Goal: Task Accomplishment & Management: Complete application form

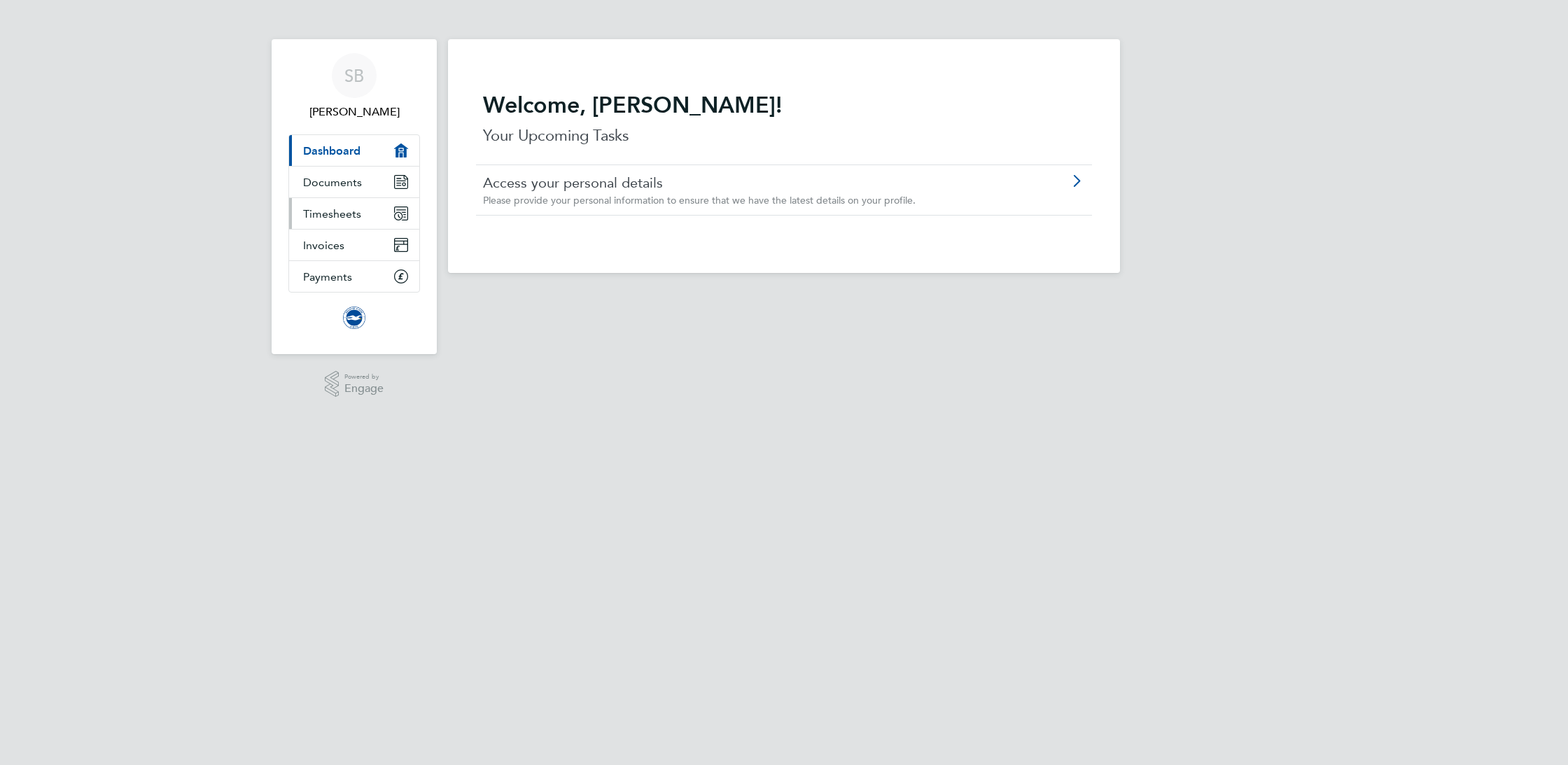
click at [340, 209] on span "Timesheets" at bounding box center [332, 213] width 58 height 14
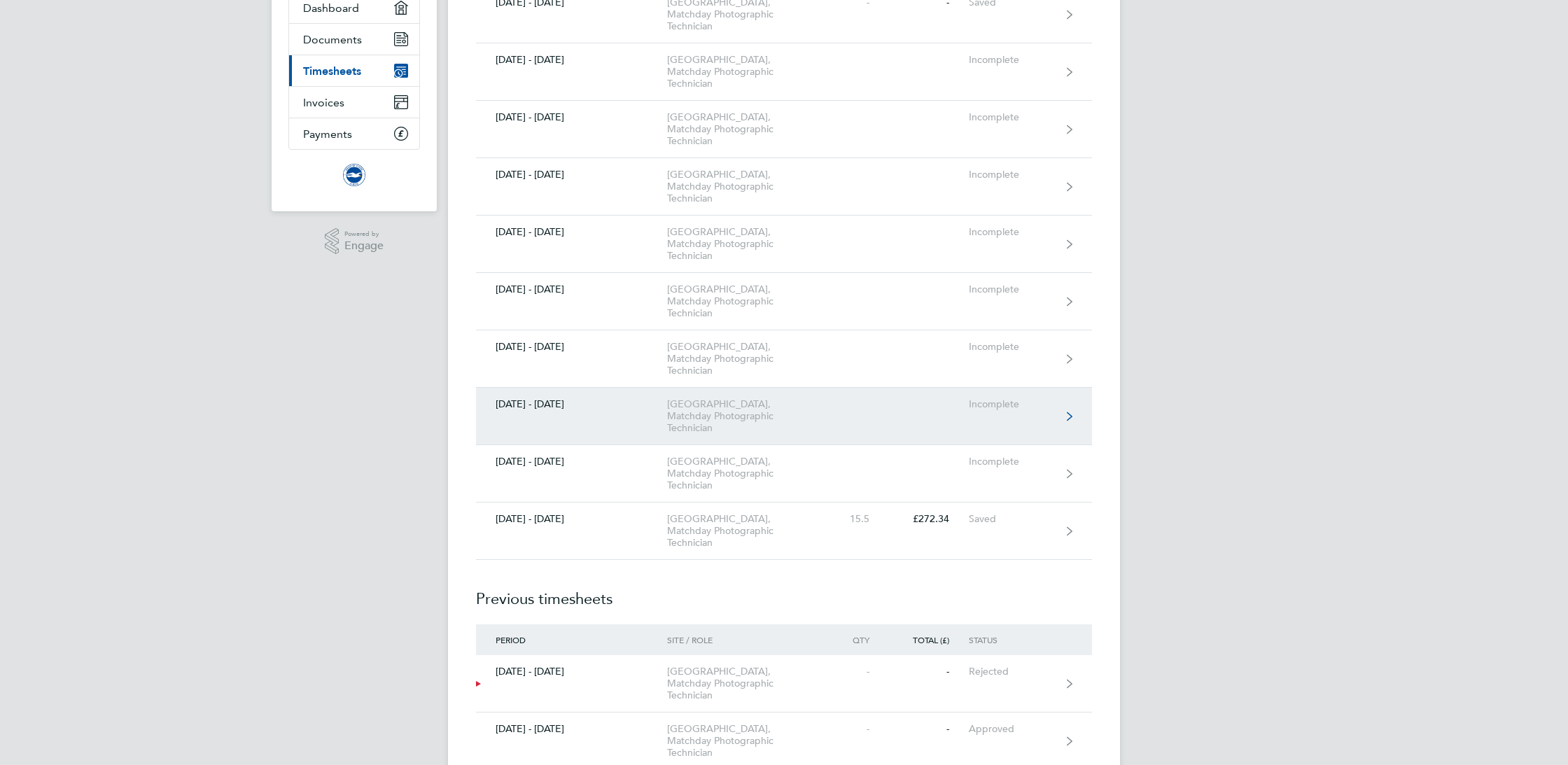
scroll to position [268, 0]
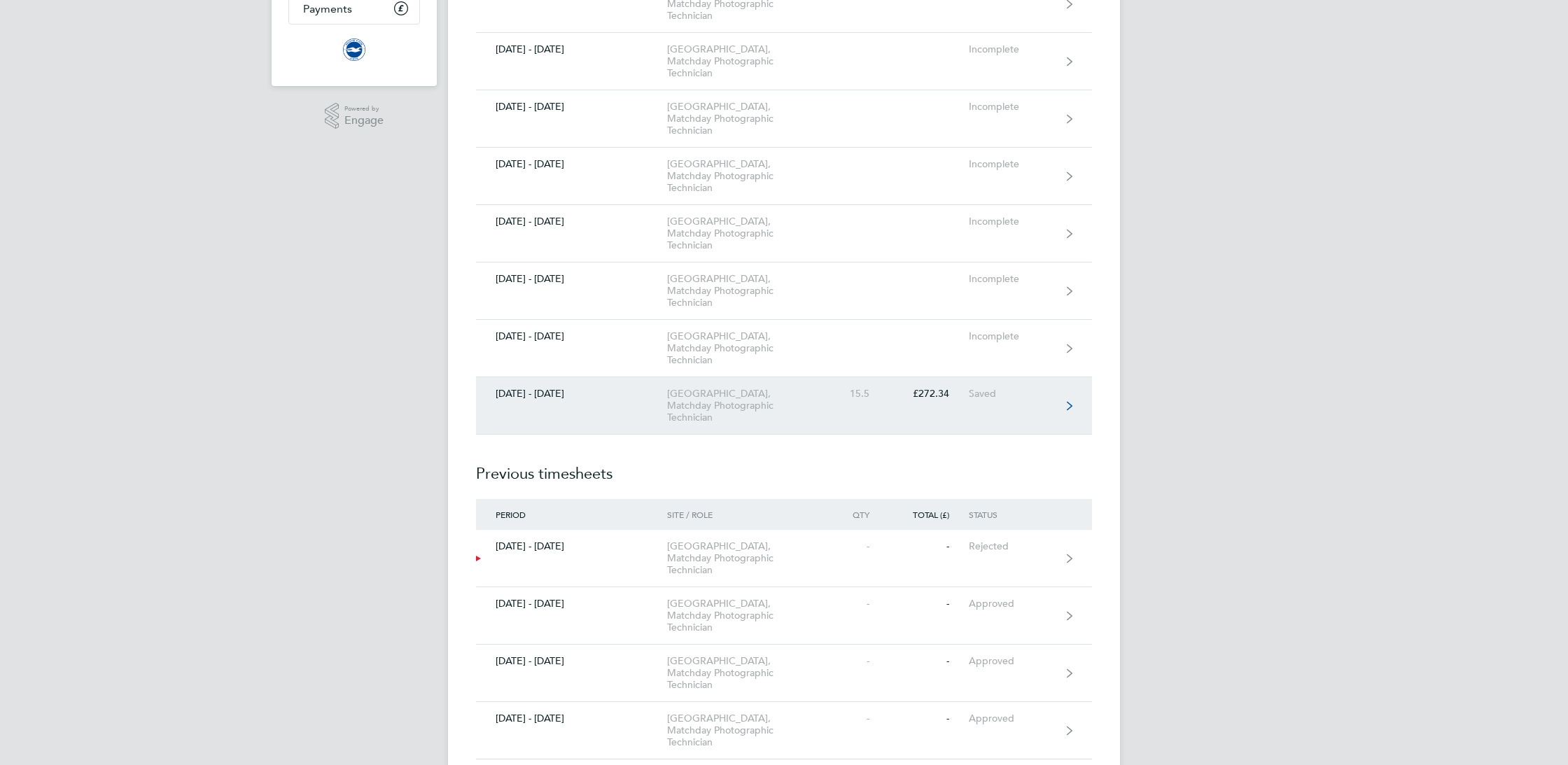
click at [624, 411] on link "[DATE] - [DATE] [GEOGRAPHIC_DATA], Matchday Photographic Technician 15.5 £272.3…" at bounding box center [784, 406] width 616 height 58
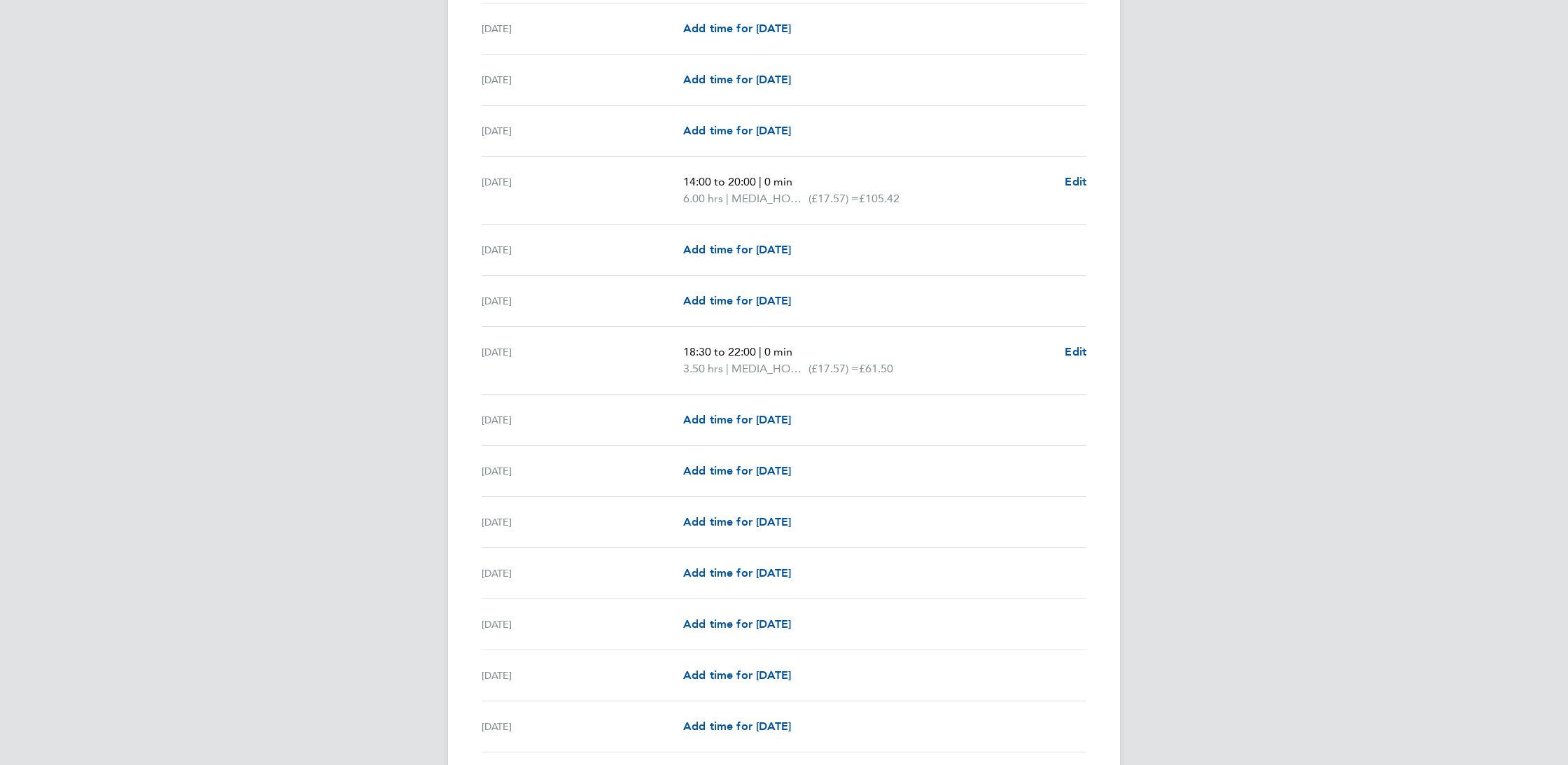
scroll to position [719, 0]
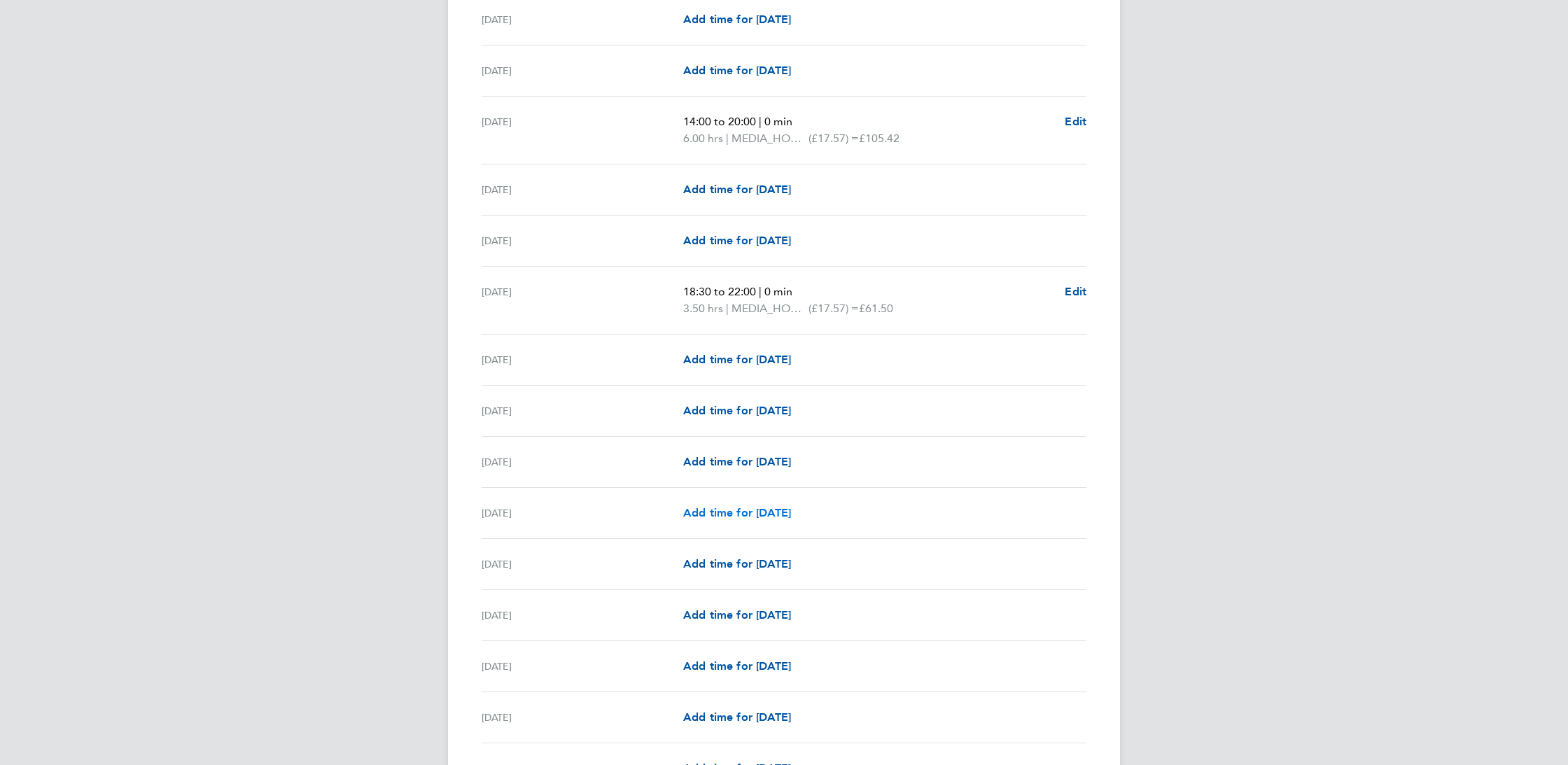
click at [769, 512] on span "Add time for [DATE]" at bounding box center [737, 512] width 107 height 14
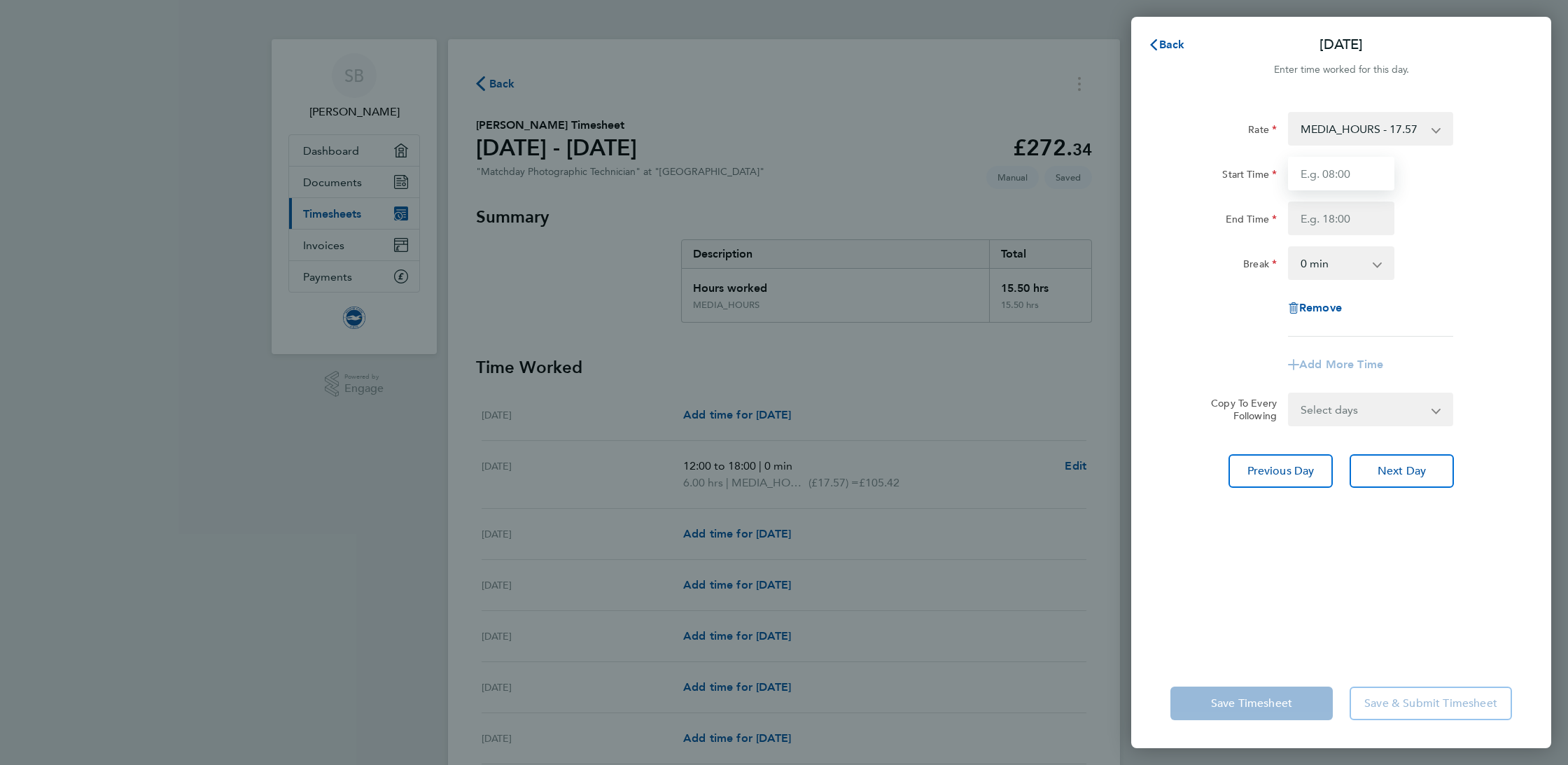
click at [1359, 174] on input "Start Time" at bounding box center [1342, 173] width 107 height 33
type input "13:00"
type input "19:00"
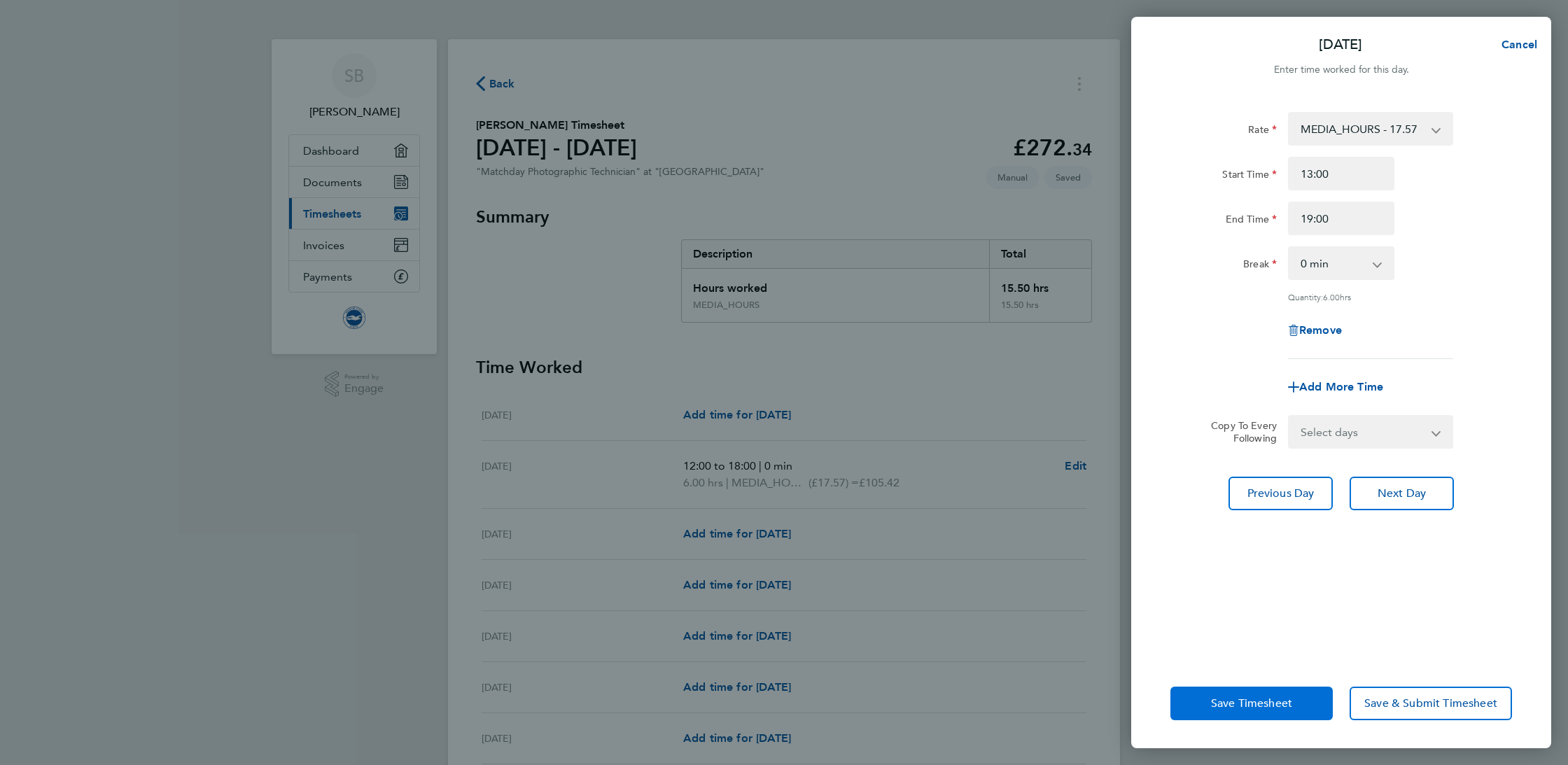
click at [1262, 699] on span "Save Timesheet" at bounding box center [1252, 704] width 81 height 14
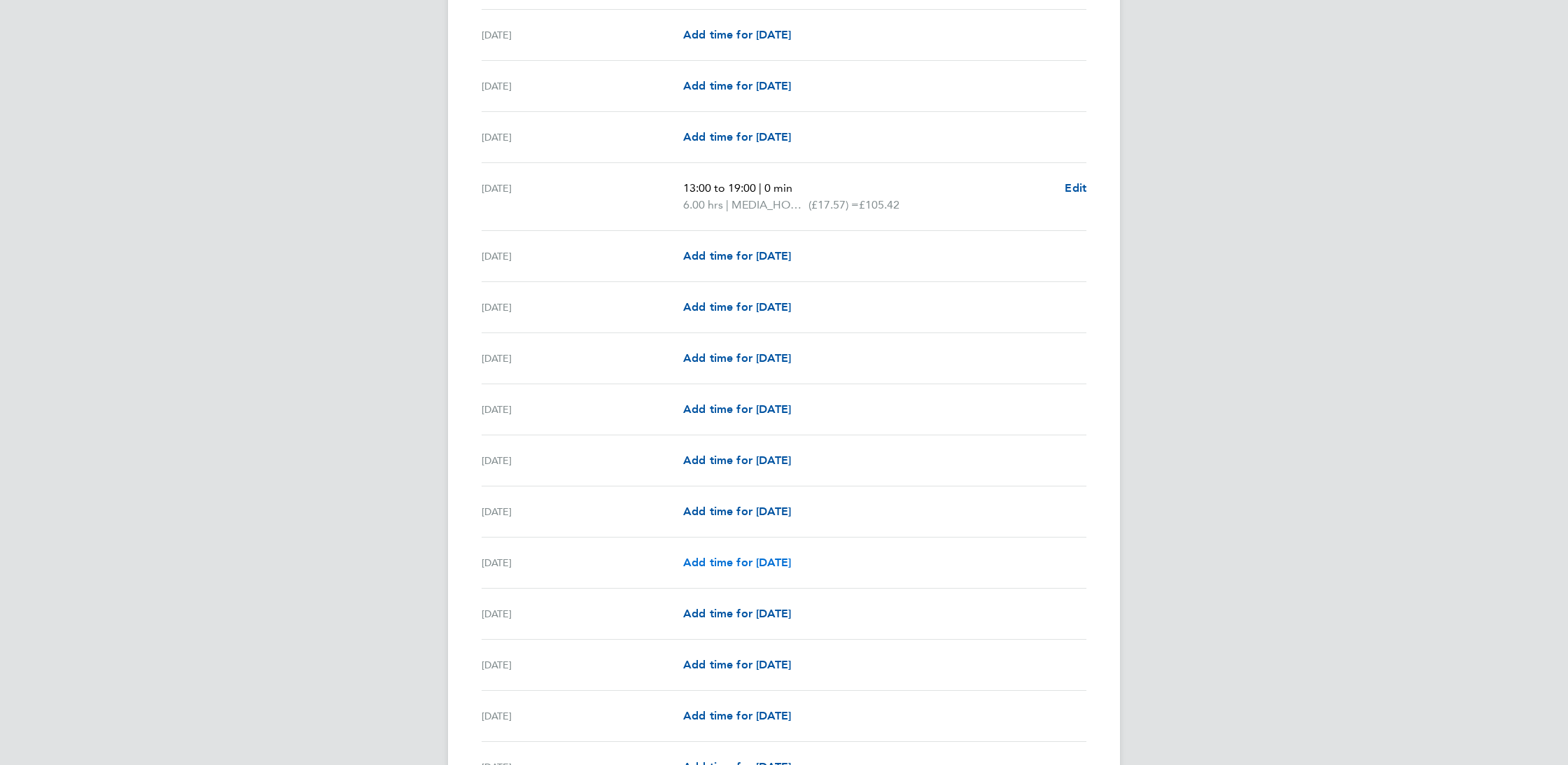
scroll to position [1062, 0]
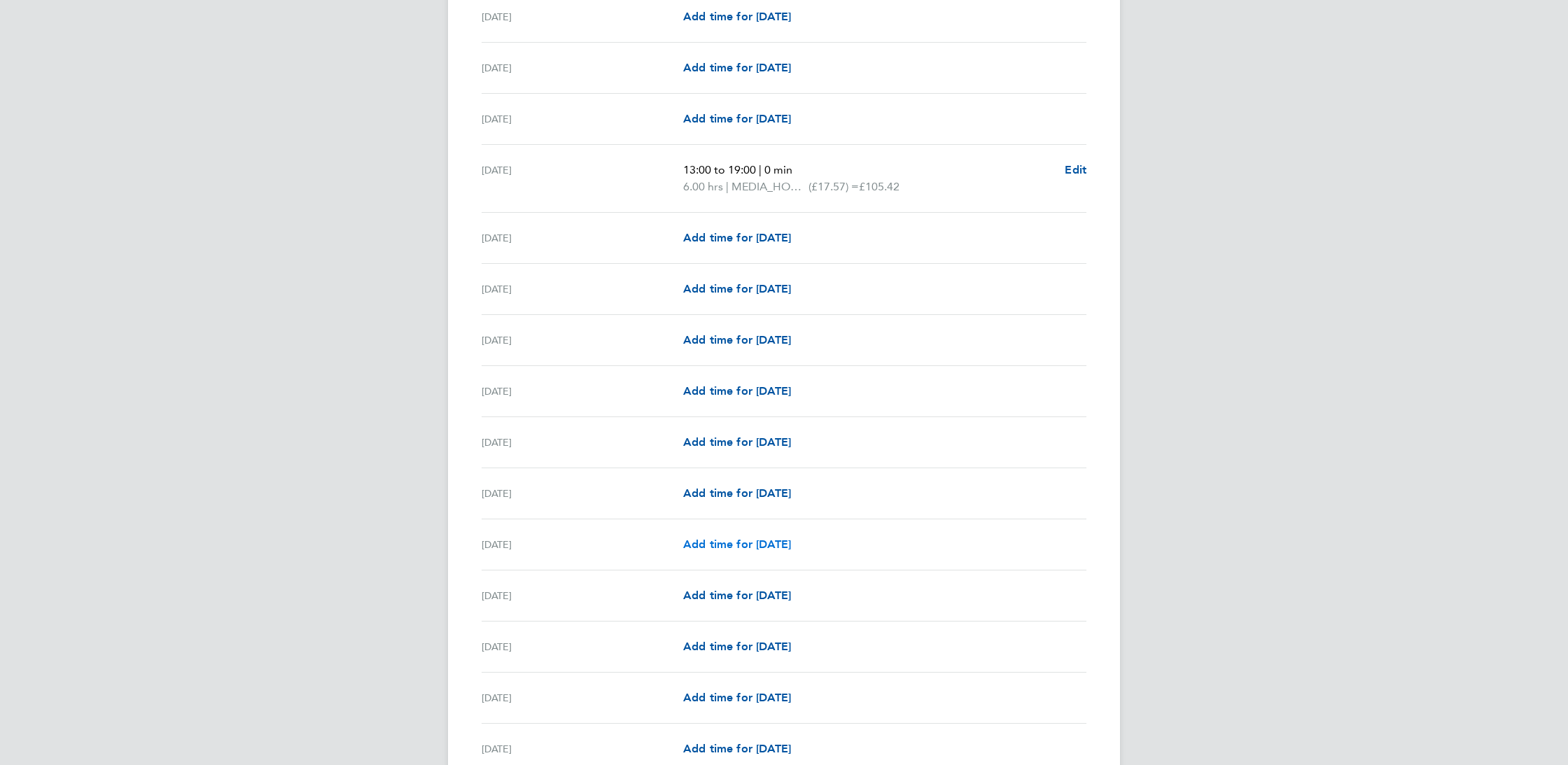
click at [740, 543] on span "Add time for [DATE]" at bounding box center [737, 544] width 107 height 14
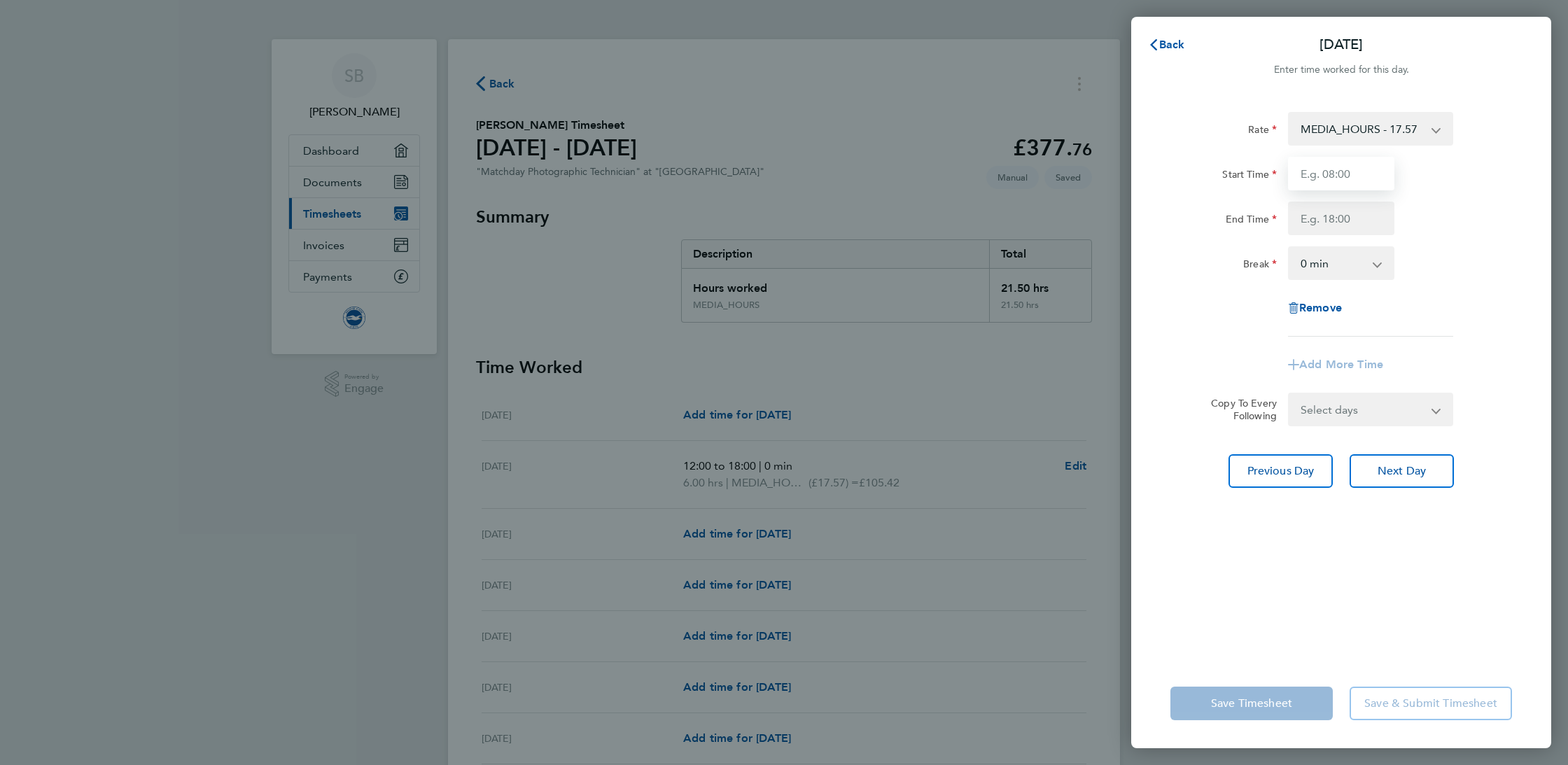
click at [1338, 175] on input "Start Time" at bounding box center [1342, 173] width 107 height 33
type input "16:00"
type input "20:00"
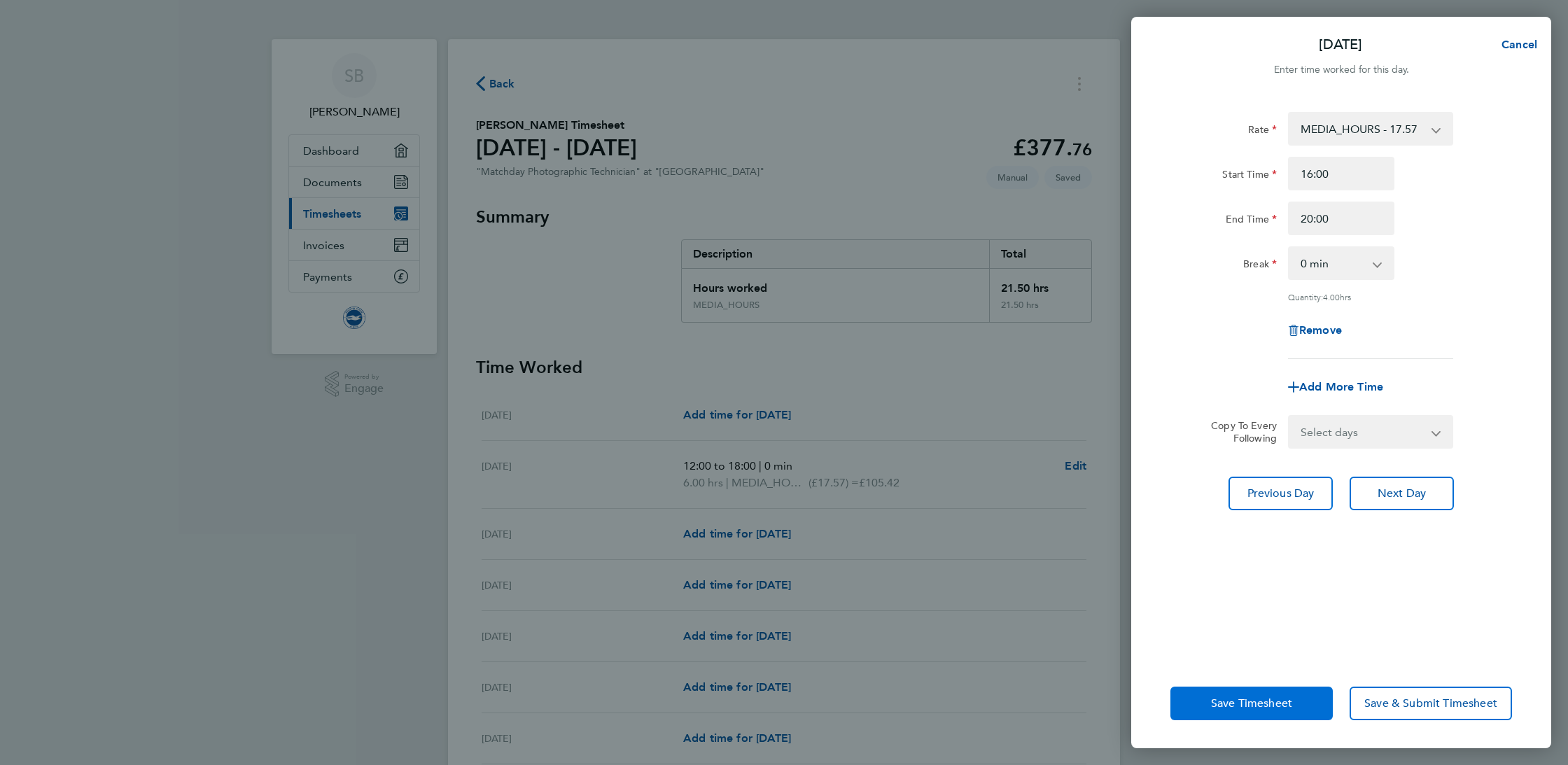
click at [1256, 699] on span "Save Timesheet" at bounding box center [1252, 704] width 81 height 14
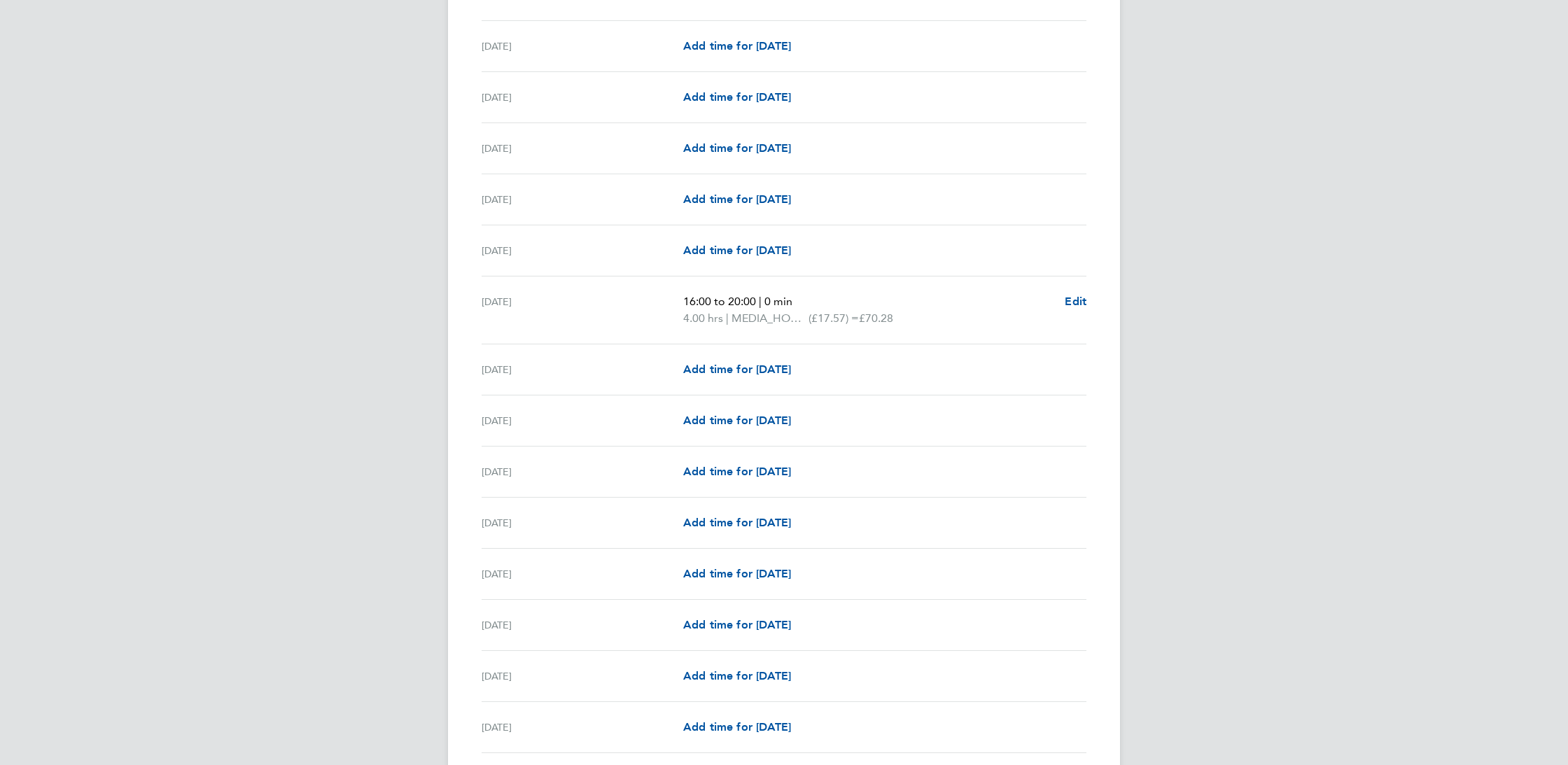
scroll to position [1408, 0]
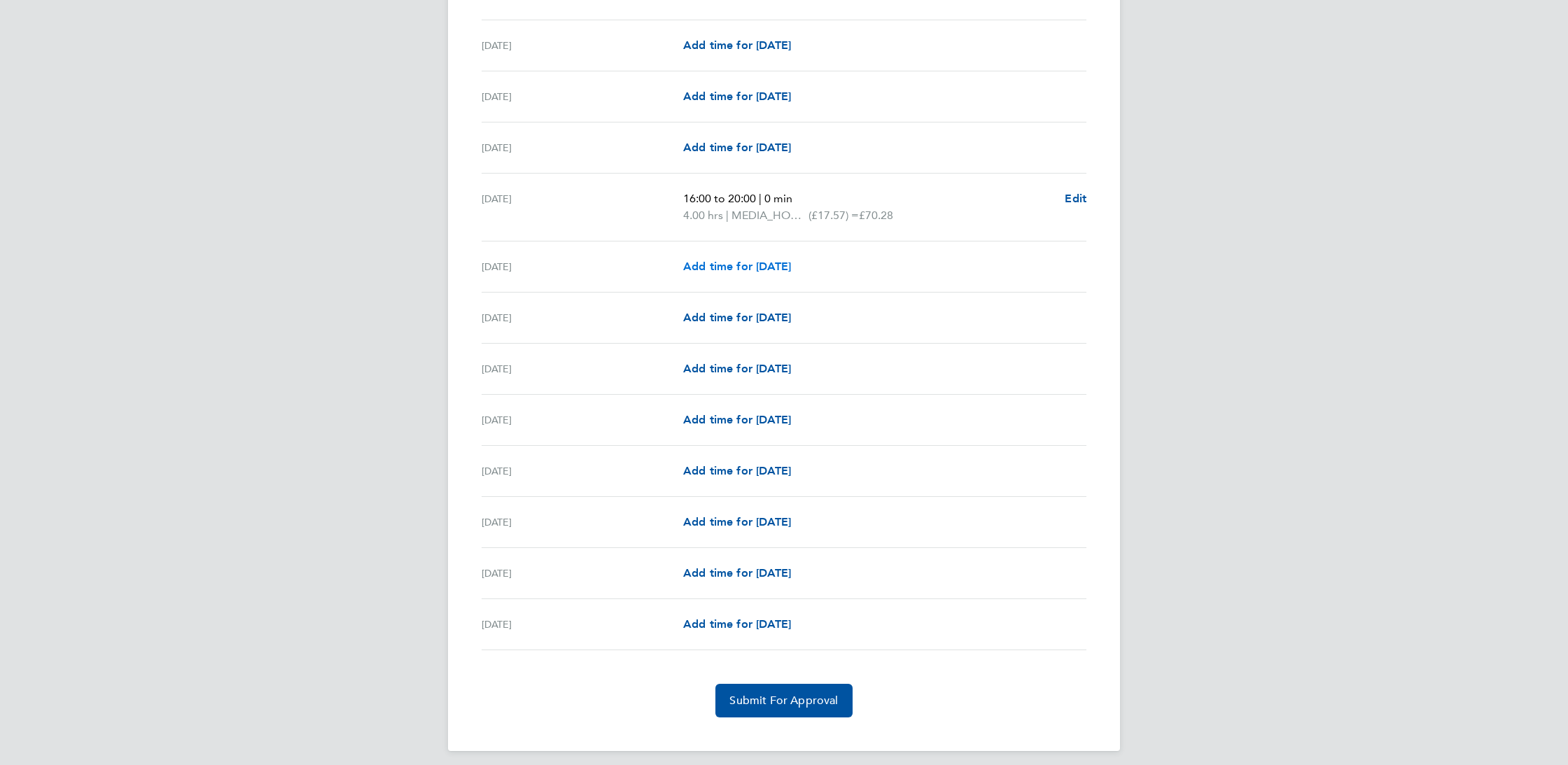
click at [750, 267] on span "Add time for [DATE]" at bounding box center [737, 266] width 107 height 14
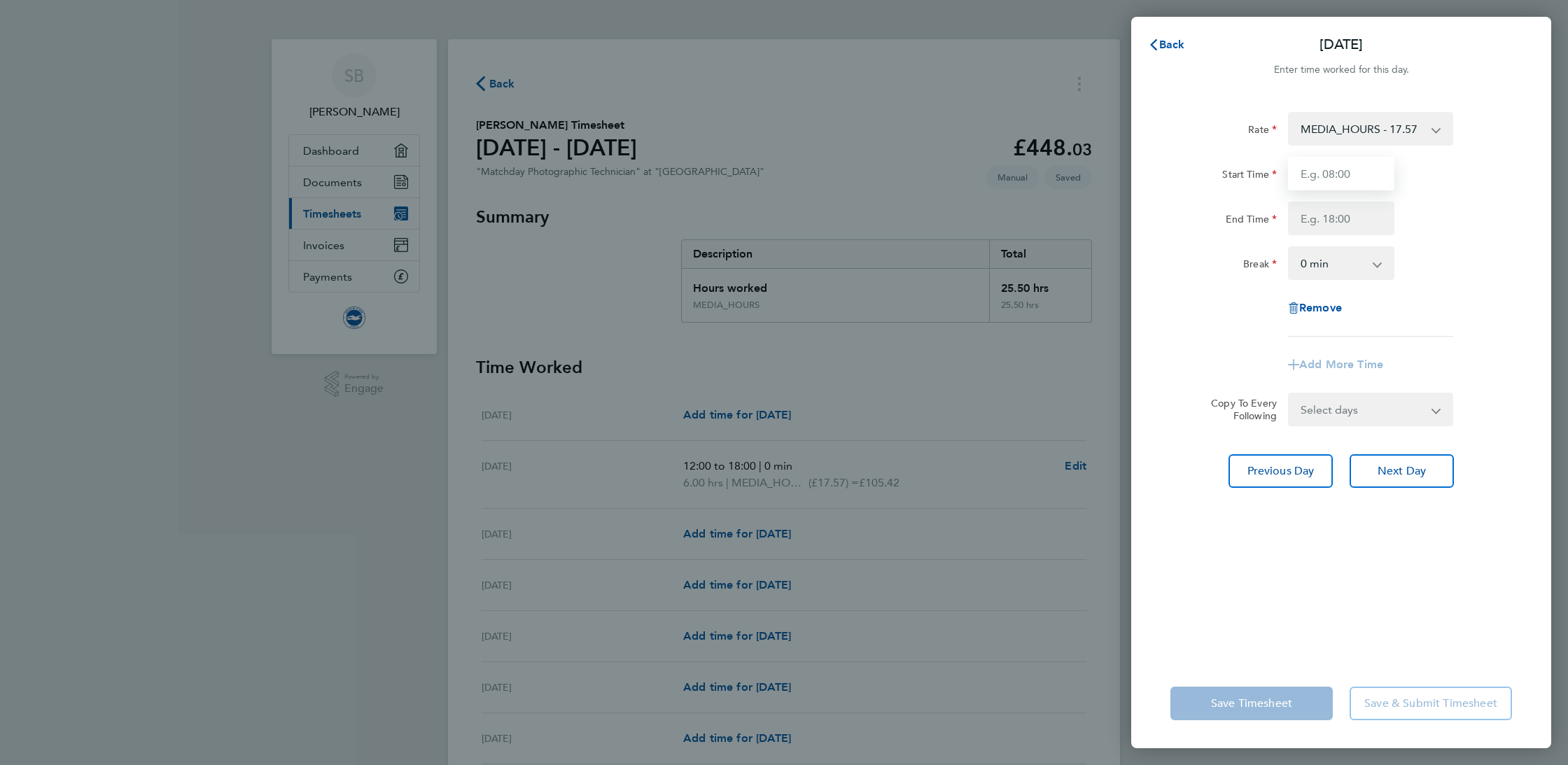
click at [1367, 176] on input "Start Time" at bounding box center [1342, 173] width 107 height 33
type input "12:30"
type input "17:30"
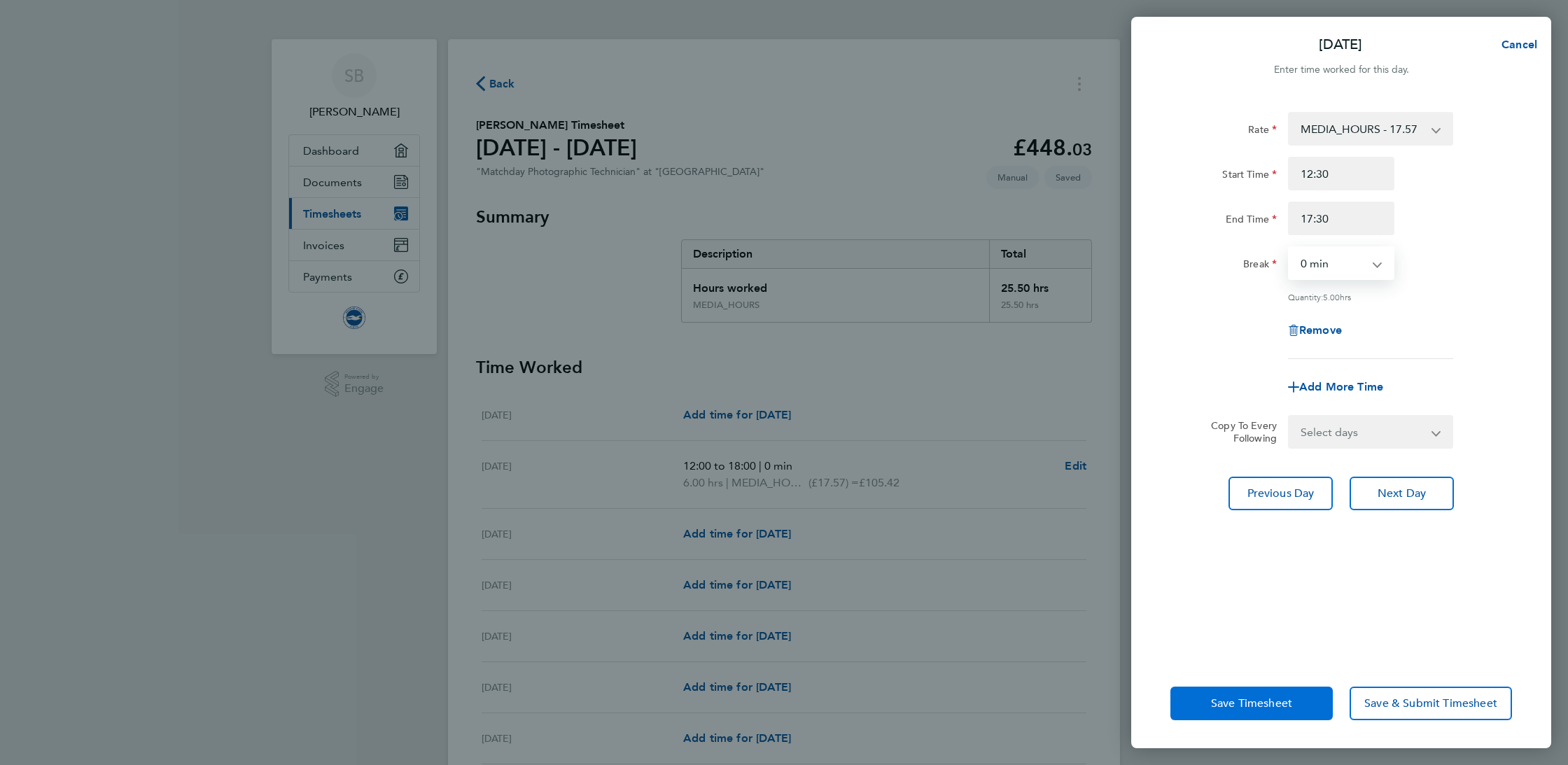
click at [1253, 708] on span "Save Timesheet" at bounding box center [1252, 704] width 81 height 14
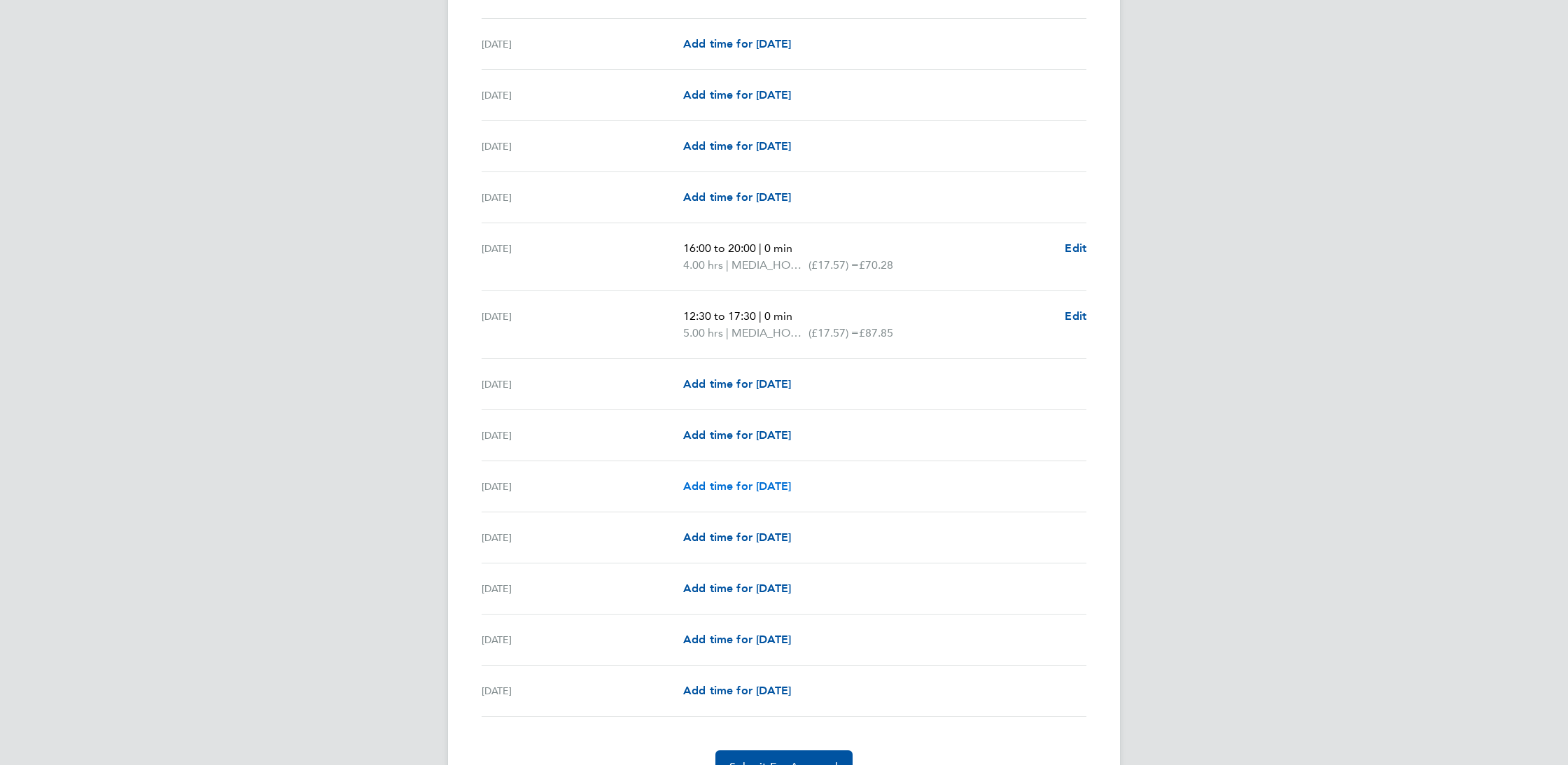
scroll to position [1359, 0]
click at [764, 482] on span "Add time for [DATE]" at bounding box center [737, 485] width 107 height 14
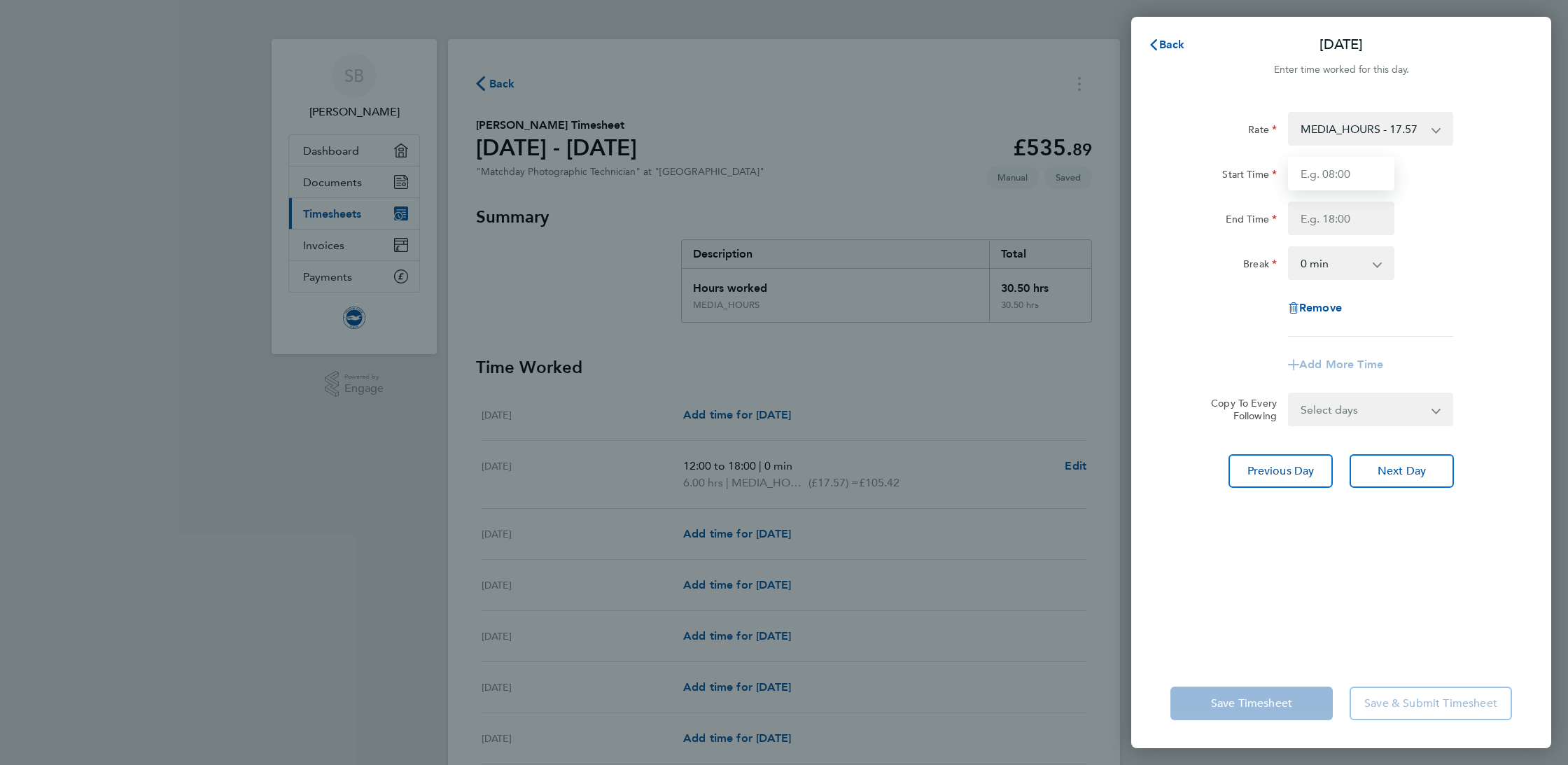
click at [1342, 174] on input "Start Time" at bounding box center [1342, 173] width 107 height 33
type input "18:30"
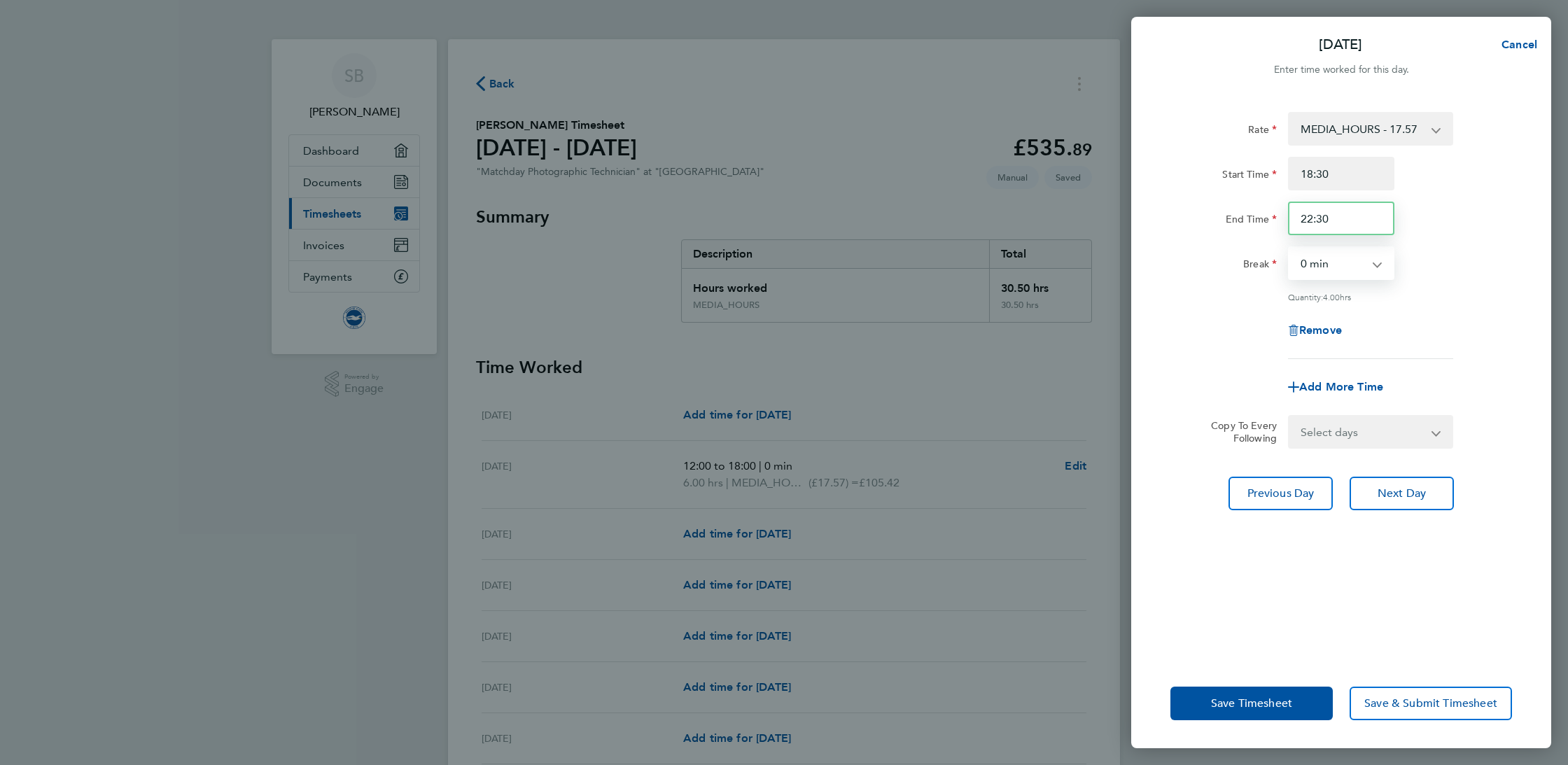
click at [1341, 218] on input "22:30" at bounding box center [1342, 218] width 107 height 33
type input "23:00"
click at [1254, 705] on span "Save Timesheet" at bounding box center [1252, 704] width 81 height 14
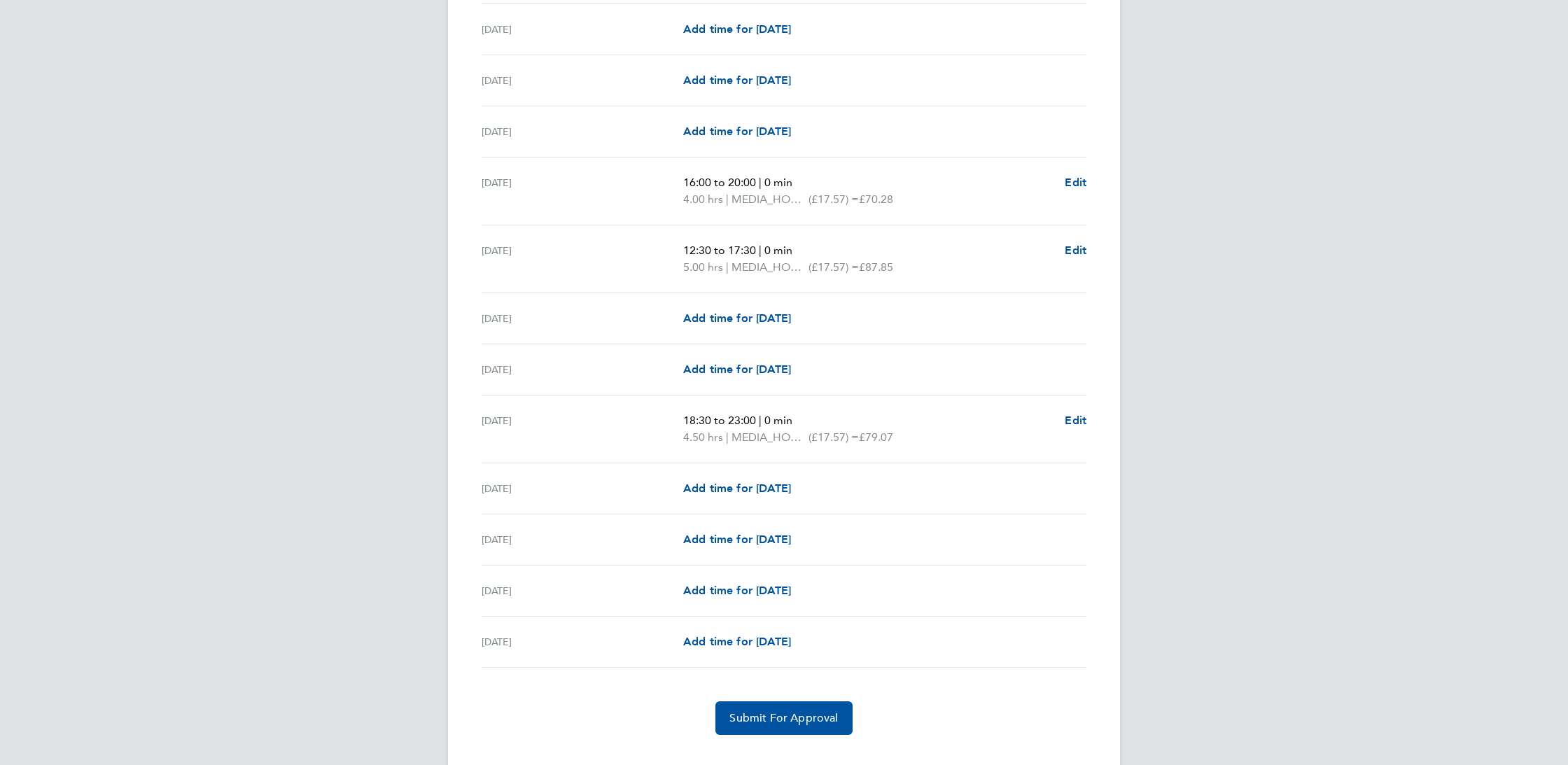
scroll to position [1425, 0]
click at [759, 643] on span "Add time for [DATE]" at bounding box center [737, 640] width 107 height 14
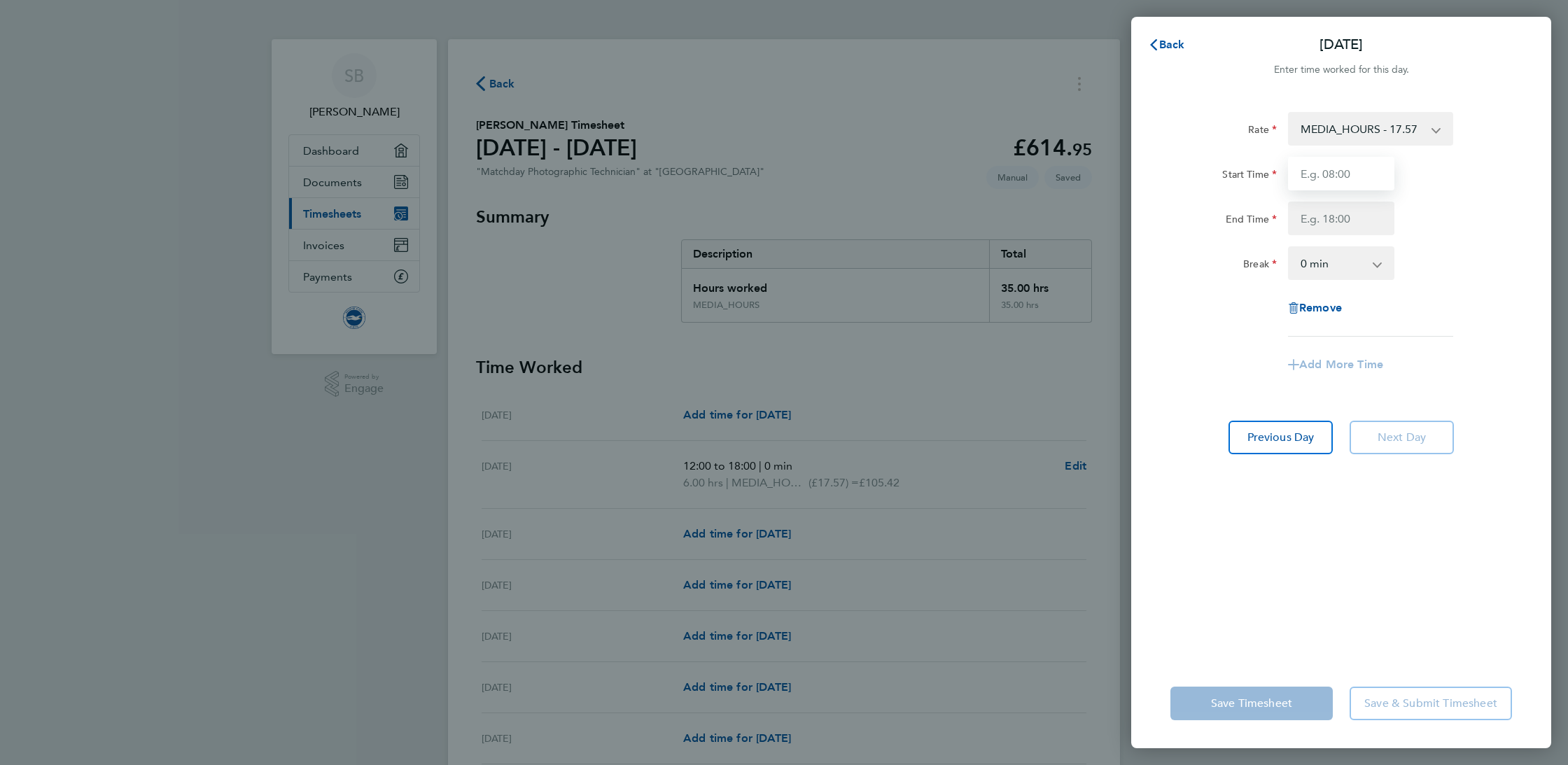
click at [1357, 176] on input "Start Time" at bounding box center [1342, 173] width 107 height 33
type input "13:00"
type input "19:00"
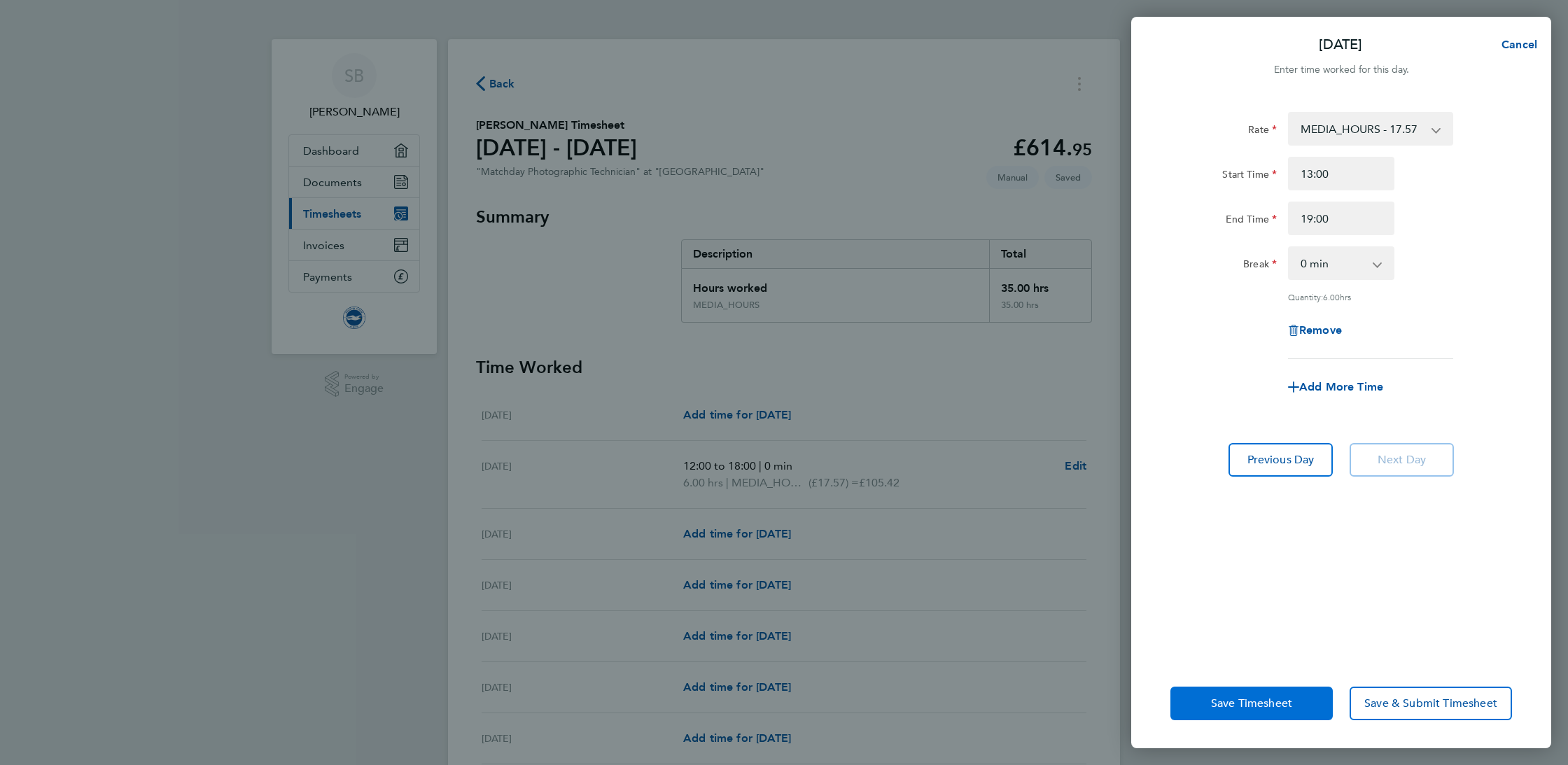
click at [1261, 699] on span "Save Timesheet" at bounding box center [1252, 704] width 81 height 14
